Goal: Task Accomplishment & Management: Complete application form

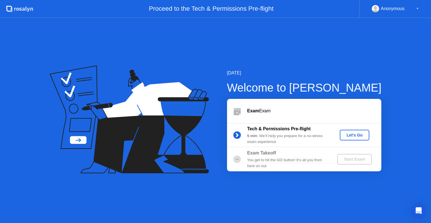
click at [357, 134] on div "Let's Go" at bounding box center [354, 135] width 25 height 4
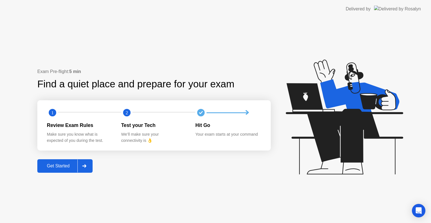
click at [63, 160] on button "Get Started" at bounding box center [64, 165] width 55 height 13
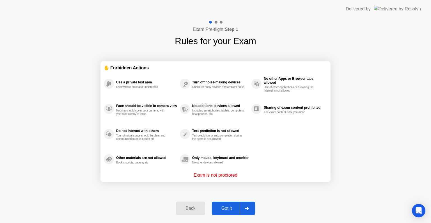
click at [229, 212] on button "Got it" at bounding box center [233, 207] width 43 height 13
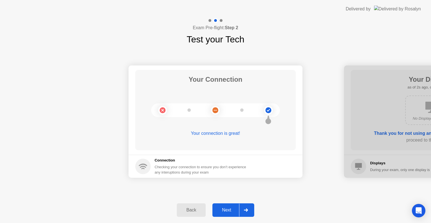
click at [229, 212] on div "Next" at bounding box center [226, 209] width 25 height 5
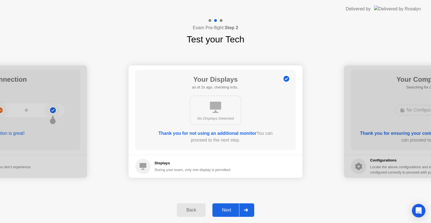
click at [229, 212] on div "Next" at bounding box center [226, 209] width 25 height 5
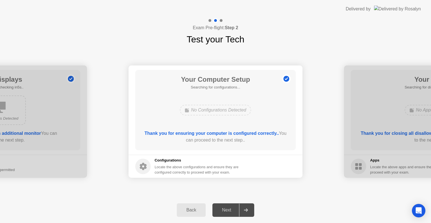
click at [229, 212] on div "Next" at bounding box center [226, 209] width 25 height 5
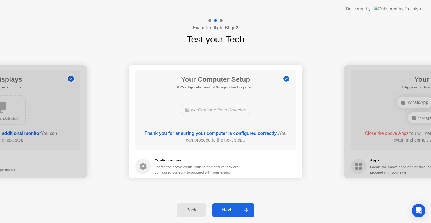
click at [276, 200] on div "Back Next" at bounding box center [215, 210] width 431 height 26
click at [227, 212] on div "Next" at bounding box center [226, 209] width 25 height 5
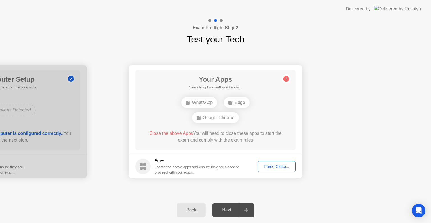
click at [279, 161] on button "Force Close..." at bounding box center [277, 166] width 38 height 11
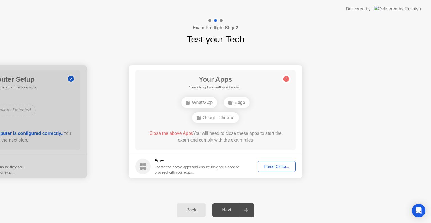
click at [283, 198] on div "Back Next" at bounding box center [215, 210] width 431 height 26
click at [281, 167] on div "Force Close..." at bounding box center [277, 166] width 34 height 4
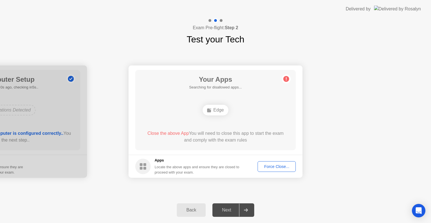
click at [217, 110] on div "Edge" at bounding box center [216, 110] width 26 height 11
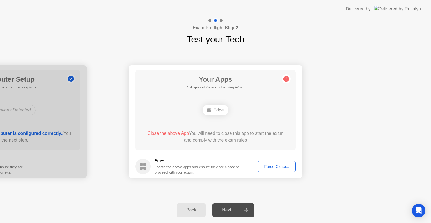
click at [276, 169] on div "Force Close..." at bounding box center [277, 166] width 34 height 4
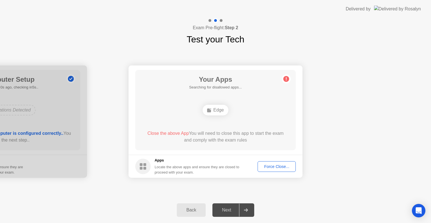
click at [265, 165] on div "Force Close..." at bounding box center [277, 166] width 34 height 4
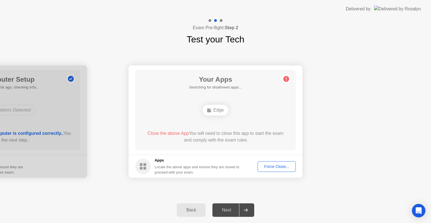
click at [273, 167] on div "Force Close..." at bounding box center [277, 166] width 34 height 4
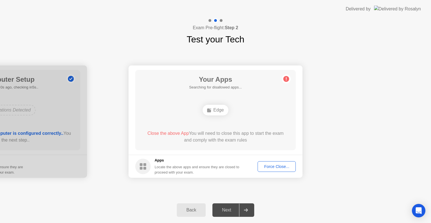
click at [268, 164] on div "Force Close..." at bounding box center [277, 166] width 34 height 4
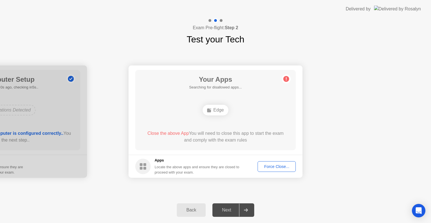
click at [266, 159] on footer "Apps Locate the above apps and ensure they are closed to proceed with your exam…" at bounding box center [216, 166] width 174 height 23
click at [266, 164] on div "Force Close..." at bounding box center [277, 166] width 34 height 4
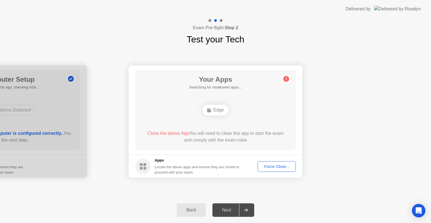
click at [279, 169] on div "Force Close..." at bounding box center [277, 166] width 34 height 4
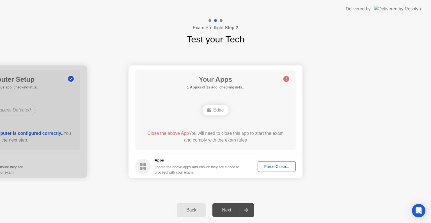
click at [245, 149] on div "Your Apps 1 App as of 1s ago, checking in4s.. Edge Close the above App You will…" at bounding box center [215, 110] width 161 height 80
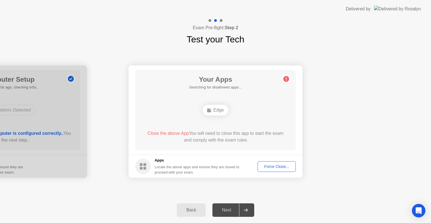
click at [201, 139] on div "Close the above App You will need to close this app to start the exam and compl…" at bounding box center [215, 136] width 145 height 13
click at [270, 169] on div "Force Close..." at bounding box center [277, 166] width 34 height 4
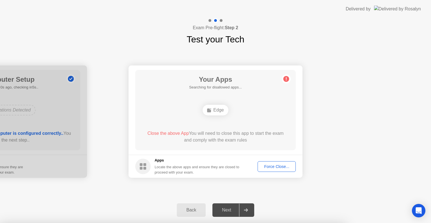
drag, startPoint x: 270, startPoint y: 169, endPoint x: 229, endPoint y: 146, distance: 47.0
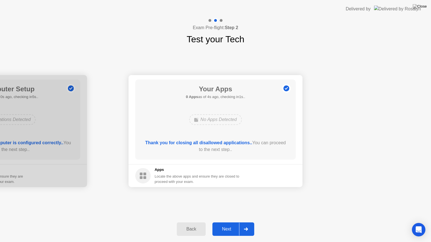
click at [227, 223] on div "Next" at bounding box center [226, 229] width 25 height 5
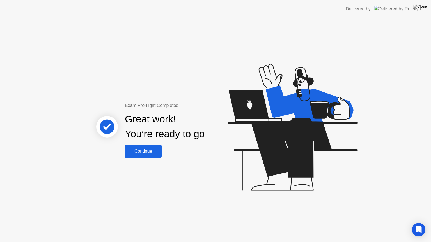
click at [139, 151] on div "Continue" at bounding box center [143, 151] width 33 height 5
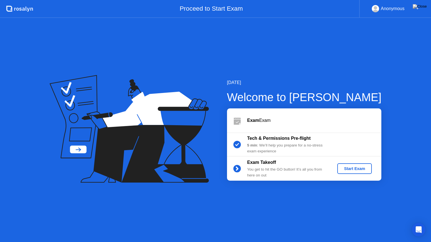
click at [349, 172] on button "Start Exam" at bounding box center [354, 169] width 35 height 11
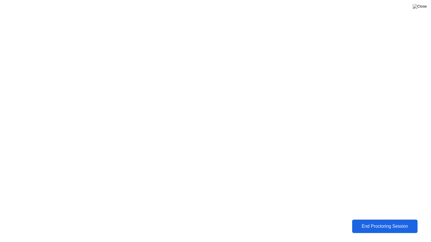
click at [374, 223] on div "End Proctoring Session" at bounding box center [384, 226] width 67 height 5
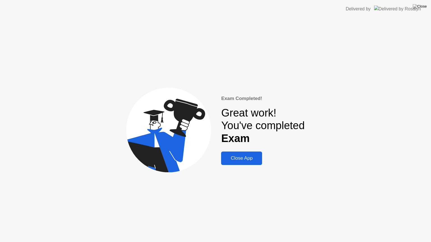
click at [256, 159] on div "Close App" at bounding box center [242, 159] width 38 height 6
